Goal: Check status: Check status

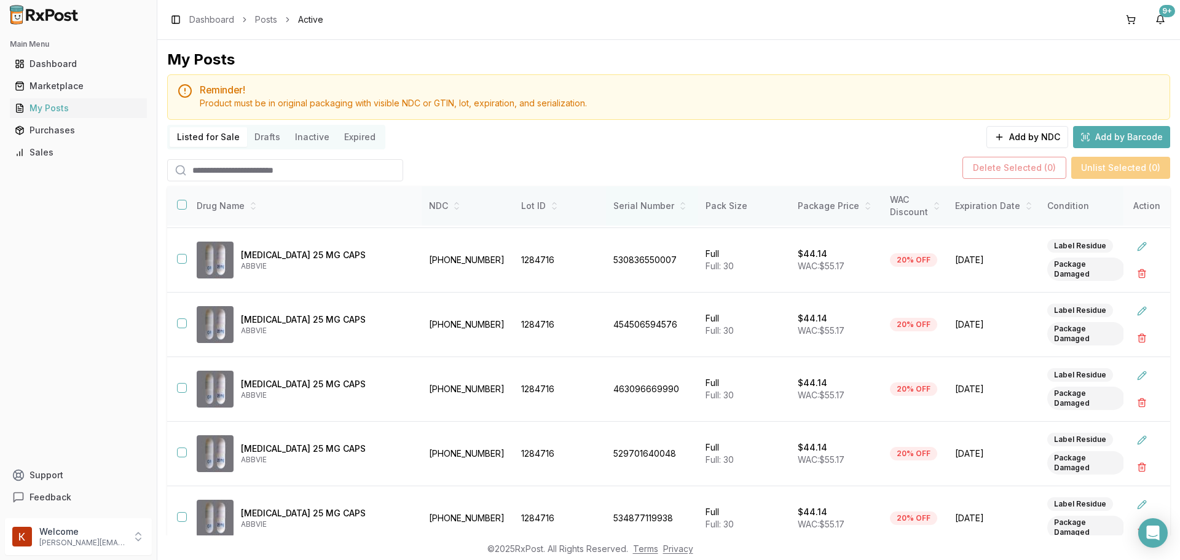
scroll to position [326, 0]
click at [112, 128] on div "Purchases" at bounding box center [78, 130] width 127 height 12
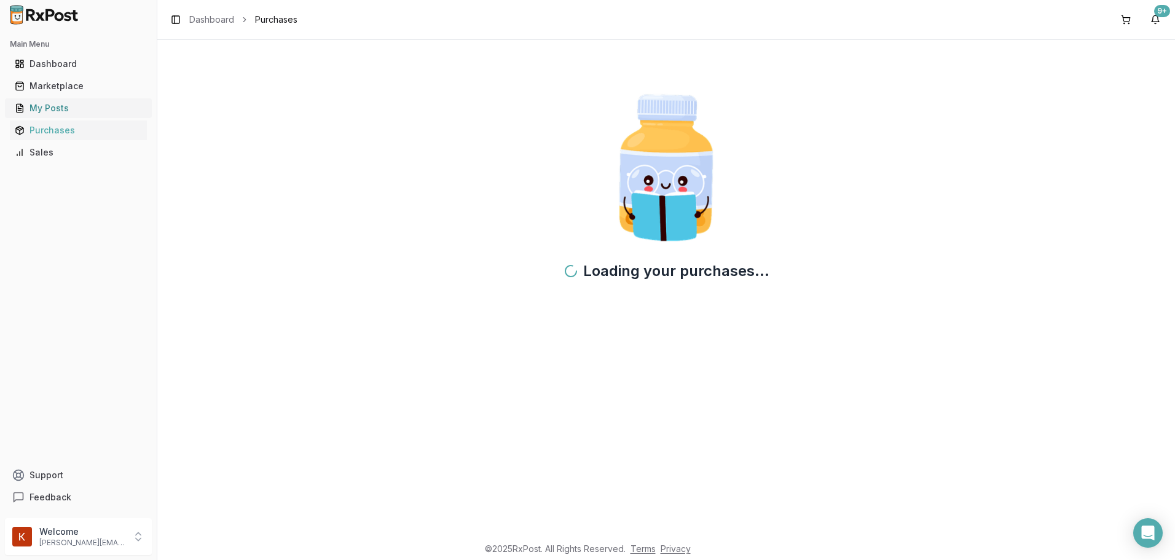
click at [118, 106] on div "My Posts" at bounding box center [78, 108] width 127 height 12
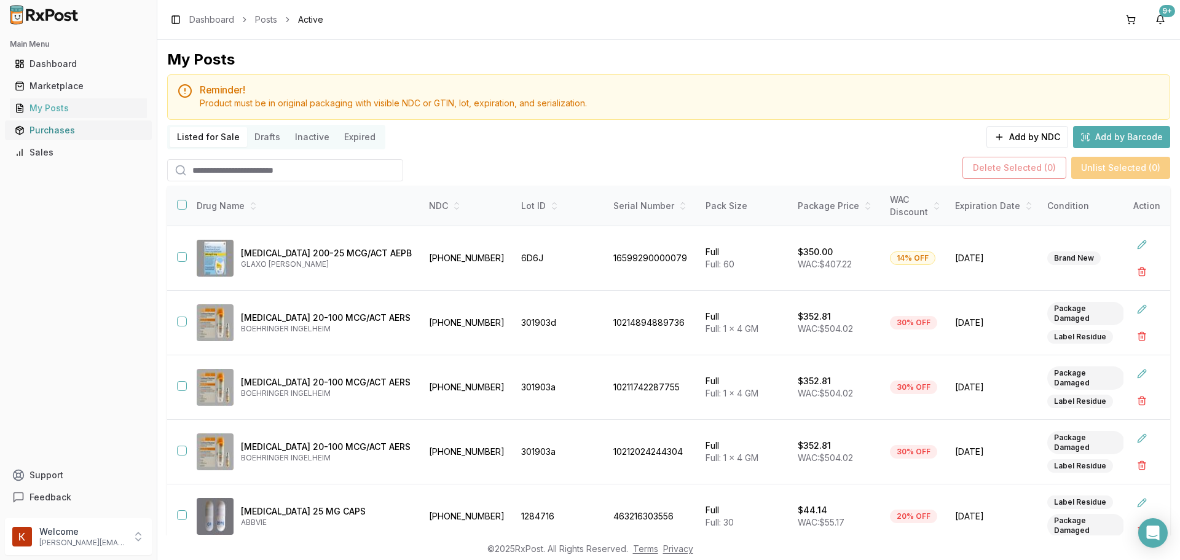
click at [100, 123] on link "Purchases" at bounding box center [78, 130] width 137 height 22
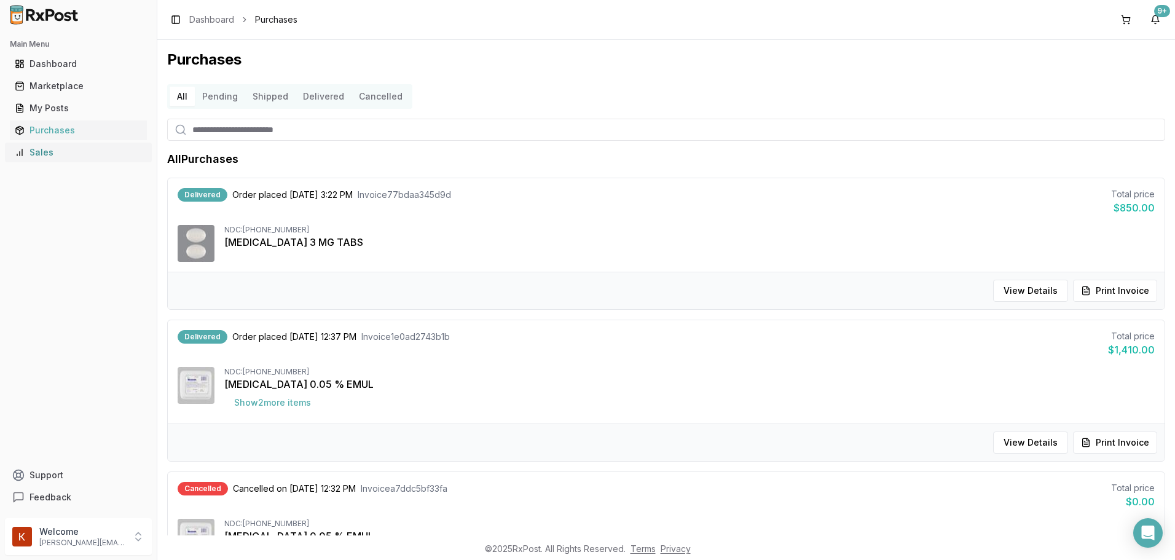
click at [68, 157] on div "Sales" at bounding box center [78, 152] width 127 height 12
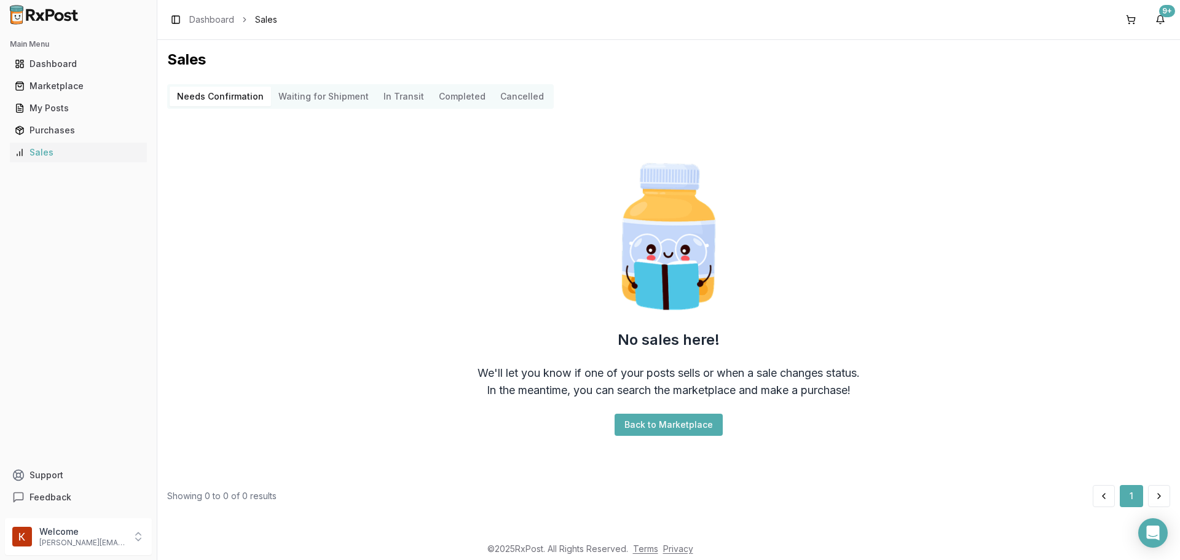
click at [315, 98] on Shipment "Waiting for Shipment" at bounding box center [323, 97] width 105 height 20
click at [393, 96] on Transit "In Transit" at bounding box center [403, 97] width 55 height 20
click at [452, 95] on button "Completed" at bounding box center [461, 97] width 61 height 20
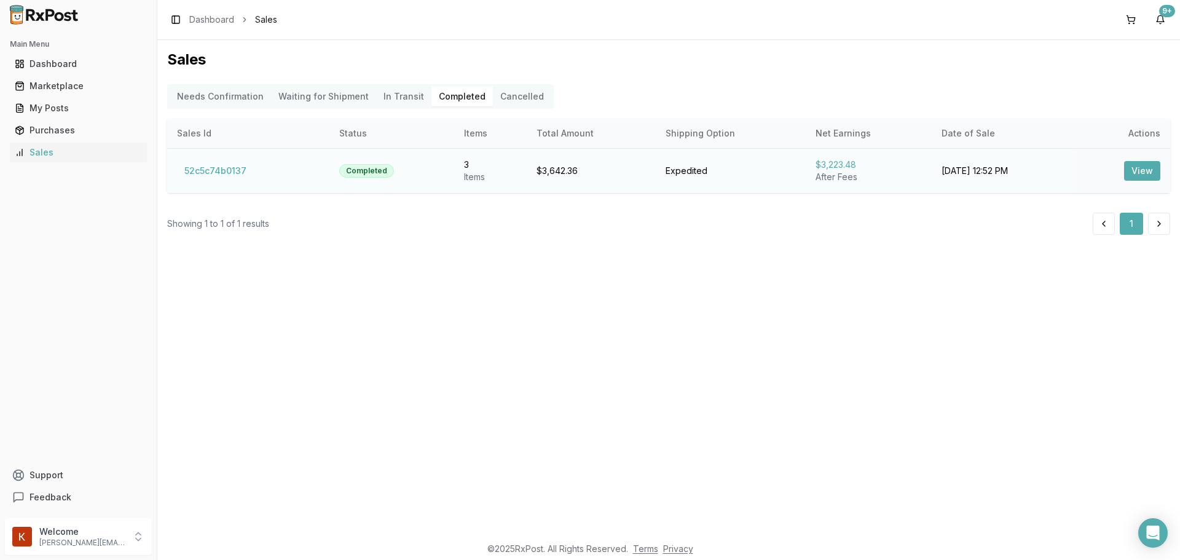
click at [1145, 166] on button "View" at bounding box center [1142, 171] width 36 height 20
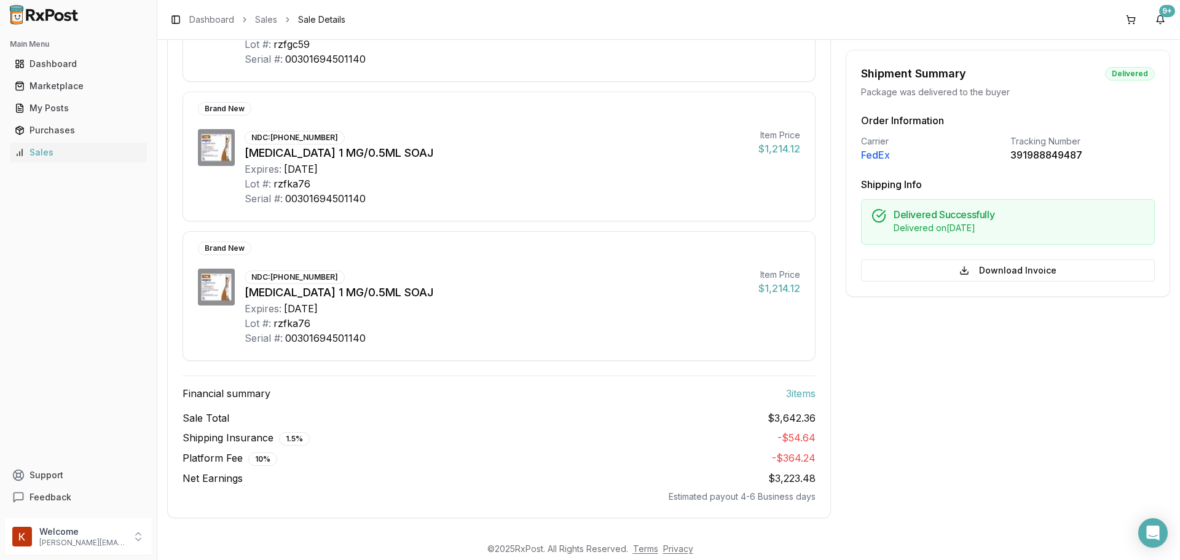
scroll to position [261, 0]
click at [1168, 16] on div "9+" at bounding box center [1167, 11] width 16 height 12
